Goal: Transaction & Acquisition: Obtain resource

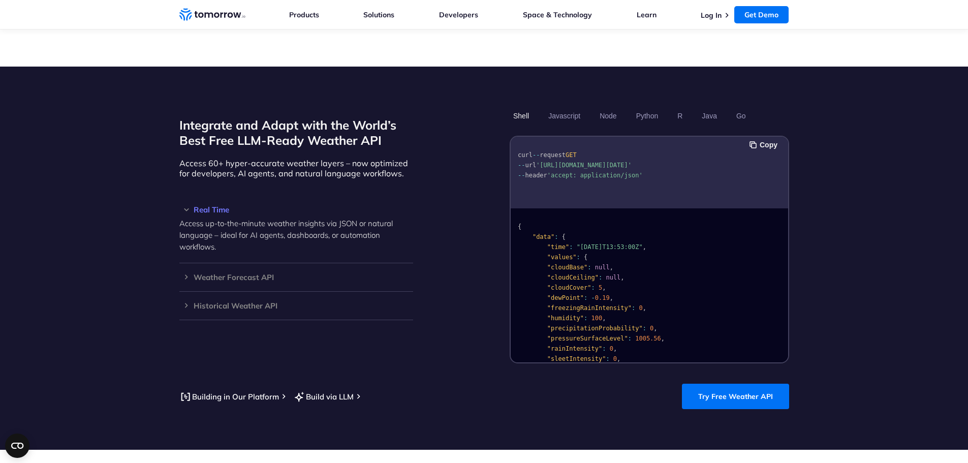
scroll to position [916, 0]
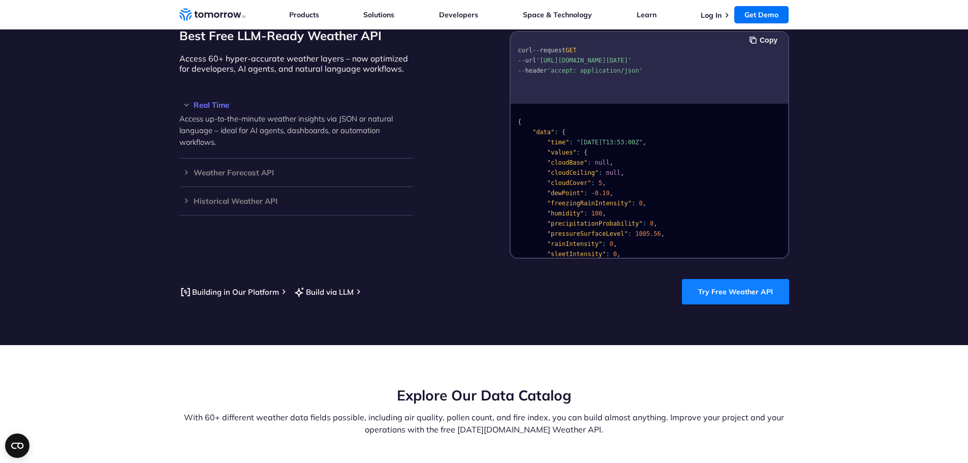
click at [717, 286] on link "Try Free Weather API" at bounding box center [735, 291] width 107 height 25
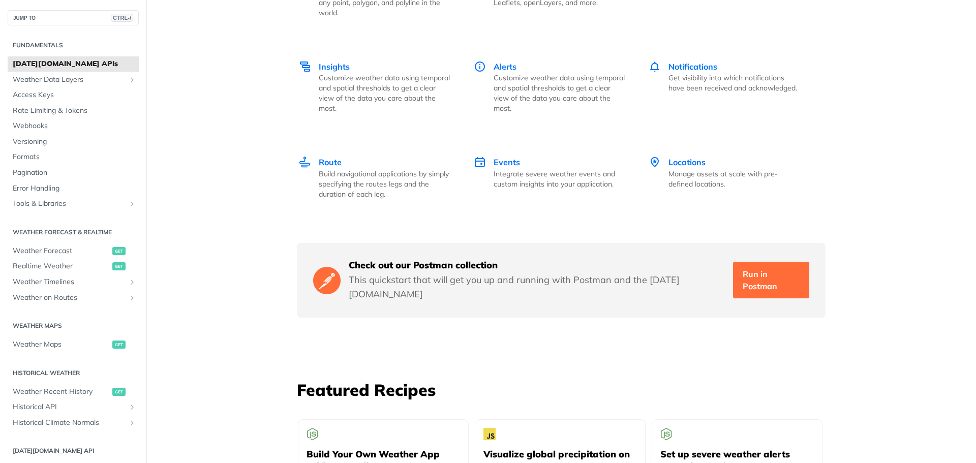
scroll to position [1525, 0]
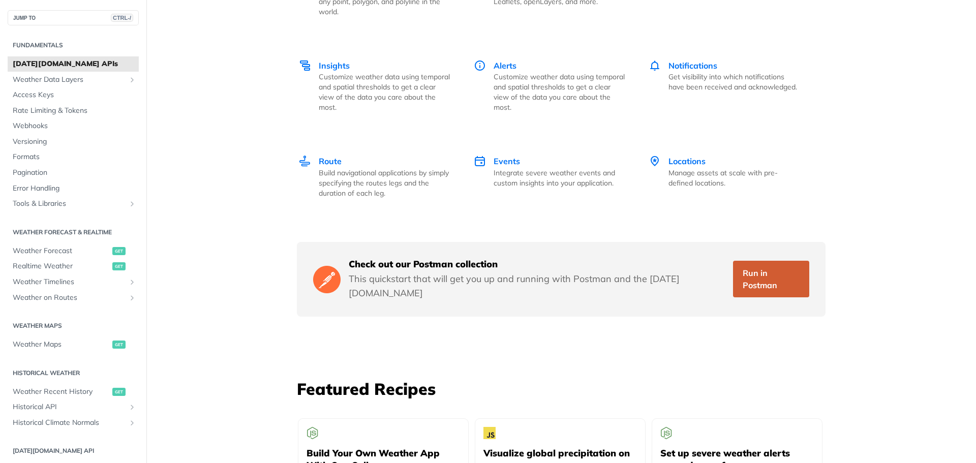
click at [745, 265] on link "Run in Postman" at bounding box center [771, 279] width 76 height 37
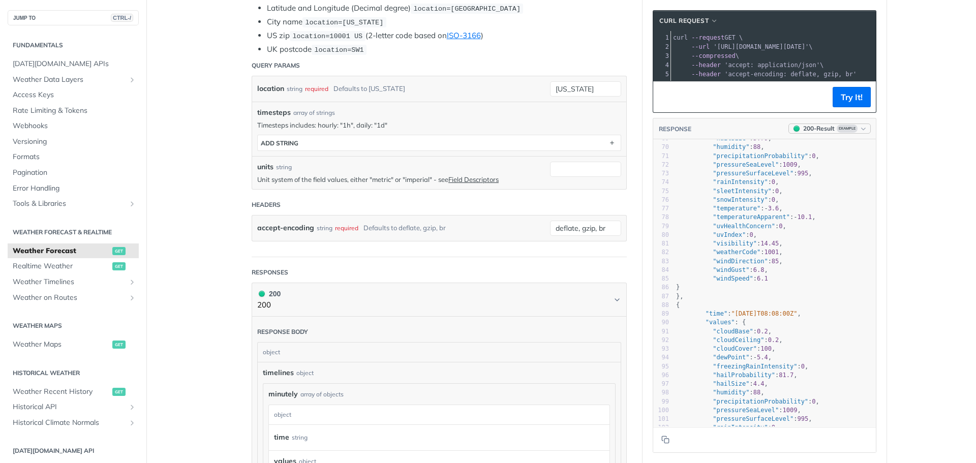
scroll to position [610, 0]
